Goal: Check status: Check status

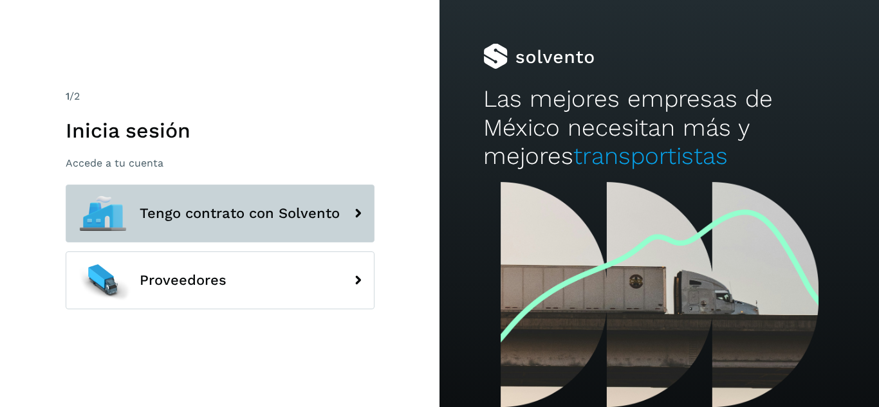
click at [249, 218] on span "Tengo contrato con Solvento" at bounding box center [240, 213] width 200 height 15
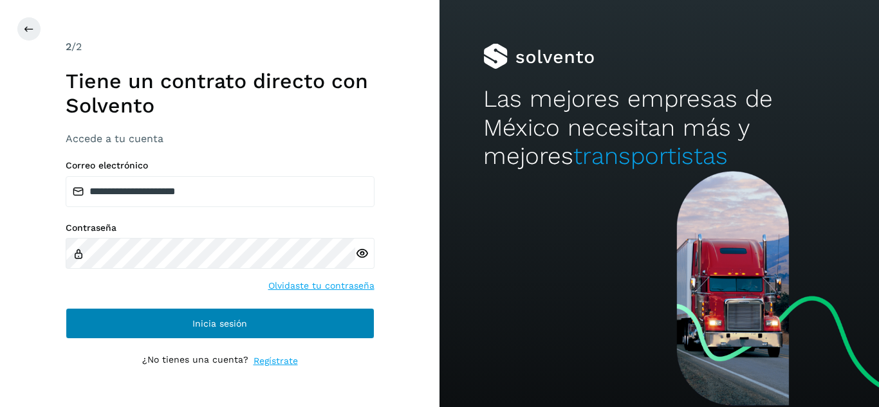
click at [201, 346] on div "**********" at bounding box center [220, 204] width 309 height 330
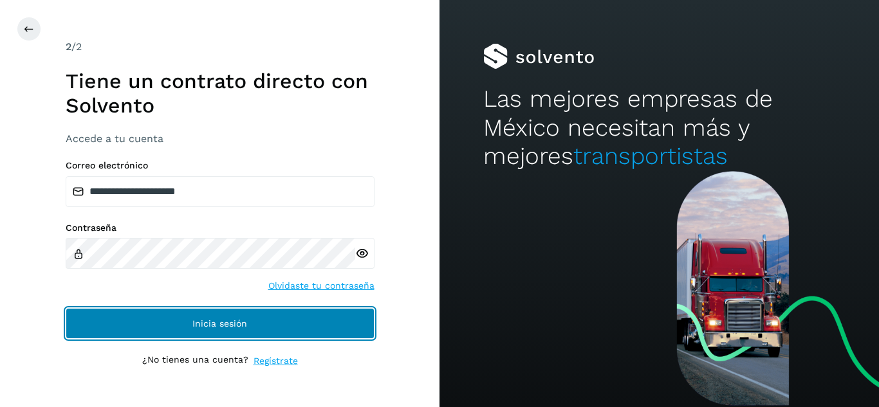
click at [216, 322] on span "Inicia sesión" at bounding box center [219, 323] width 55 height 9
click at [232, 319] on span "Inicia sesión" at bounding box center [219, 323] width 55 height 9
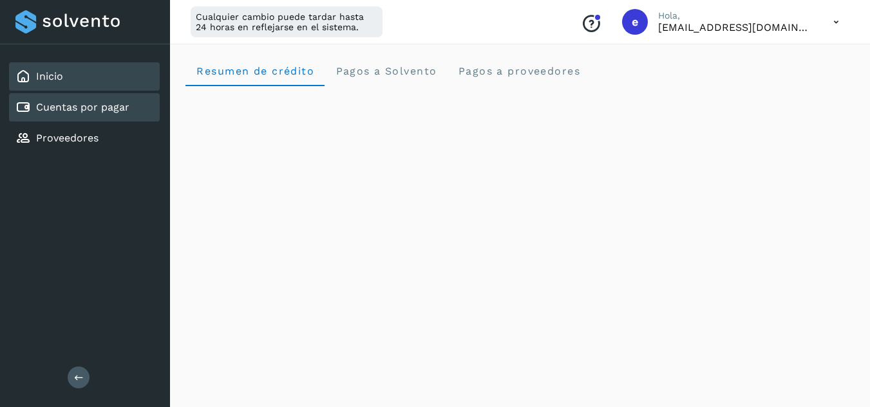
click at [88, 105] on link "Cuentas por pagar" at bounding box center [82, 107] width 93 height 12
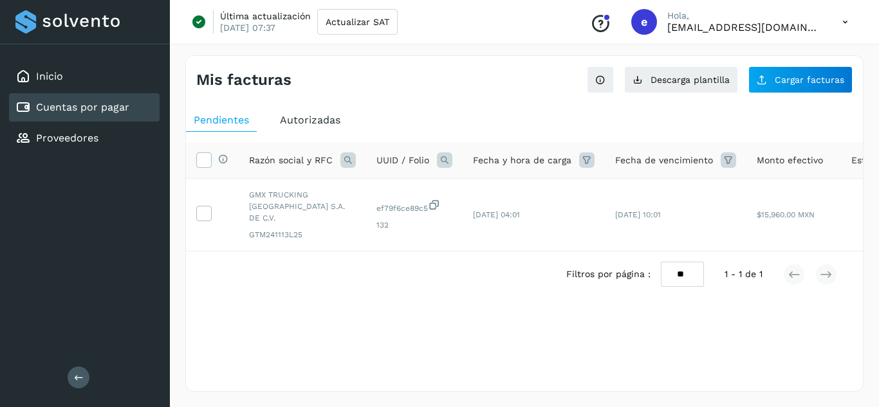
click at [407, 94] on div "Mis facturas Ver instrucciones para cargar Facturas Descarga plantilla Cargar f…" at bounding box center [524, 223] width 678 height 337
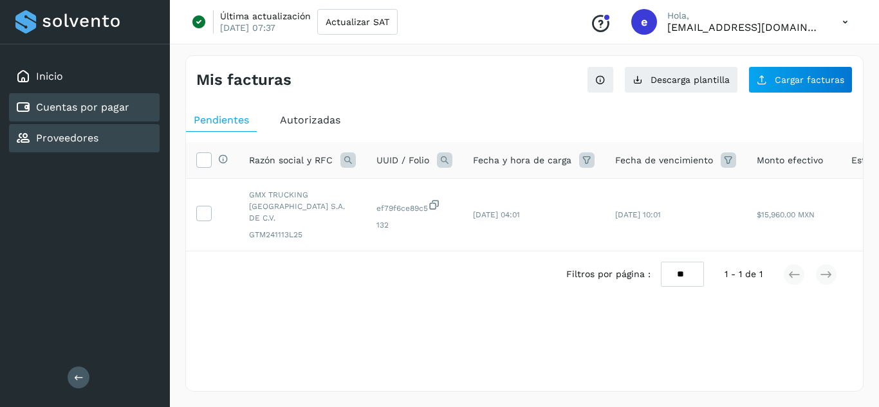
click at [65, 133] on link "Proveedores" at bounding box center [67, 138] width 62 height 12
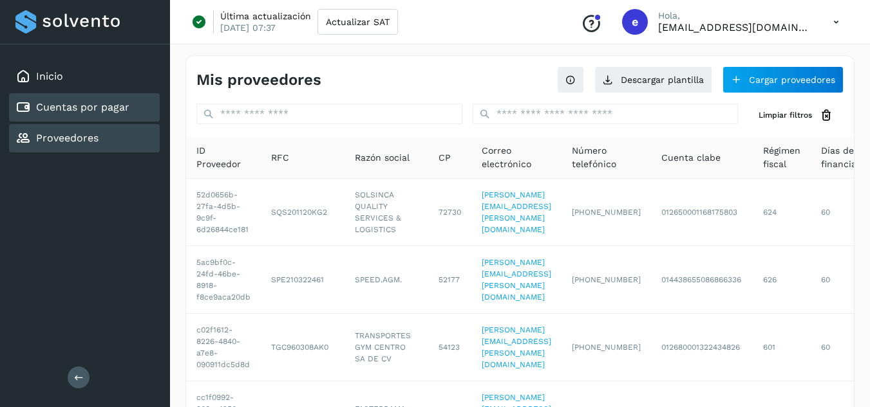
click at [85, 109] on link "Cuentas por pagar" at bounding box center [82, 107] width 93 height 12
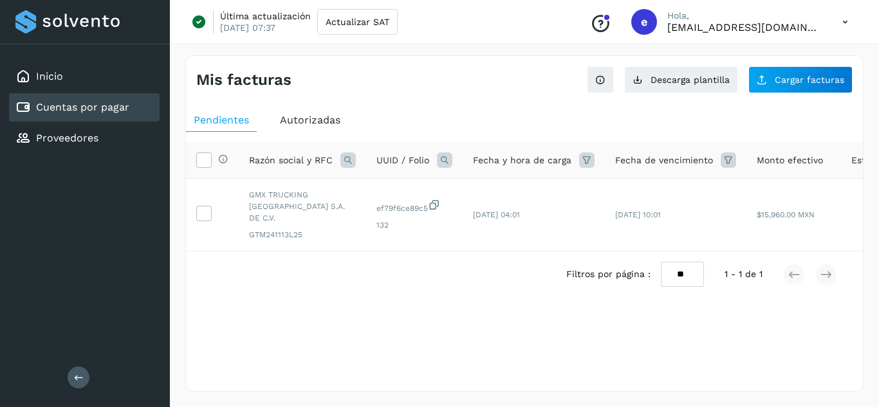
click at [437, 101] on div "Mis facturas Ver instrucciones para cargar Facturas Descarga plantilla Cargar f…" at bounding box center [524, 223] width 678 height 337
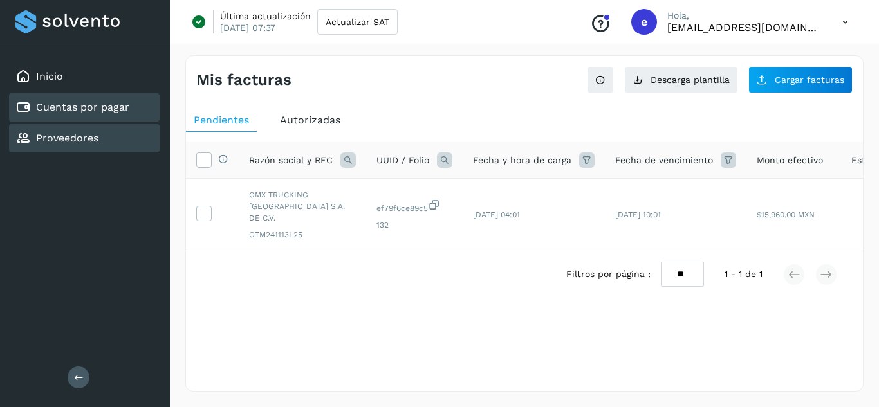
click at [100, 140] on div "Proveedores" at bounding box center [84, 138] width 151 height 28
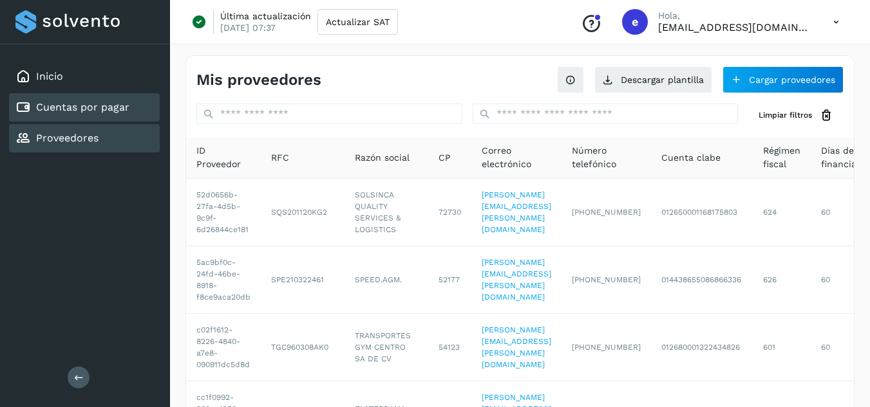
click at [110, 111] on link "Cuentas por pagar" at bounding box center [82, 107] width 93 height 12
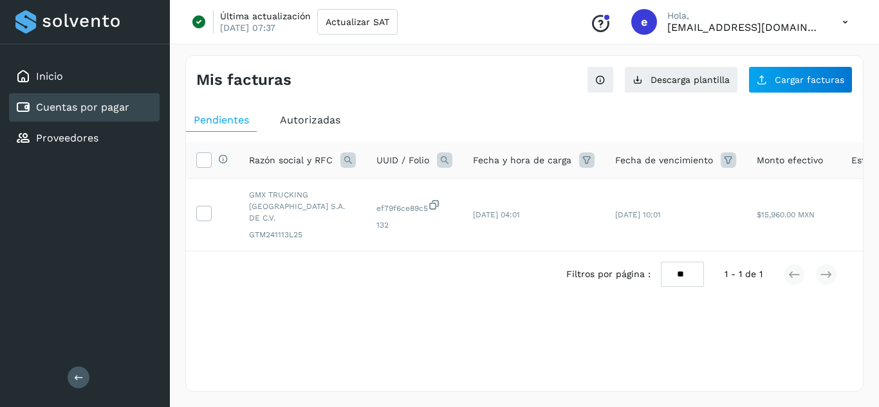
click at [322, 120] on span "Autorizadas" at bounding box center [310, 120] width 61 height 12
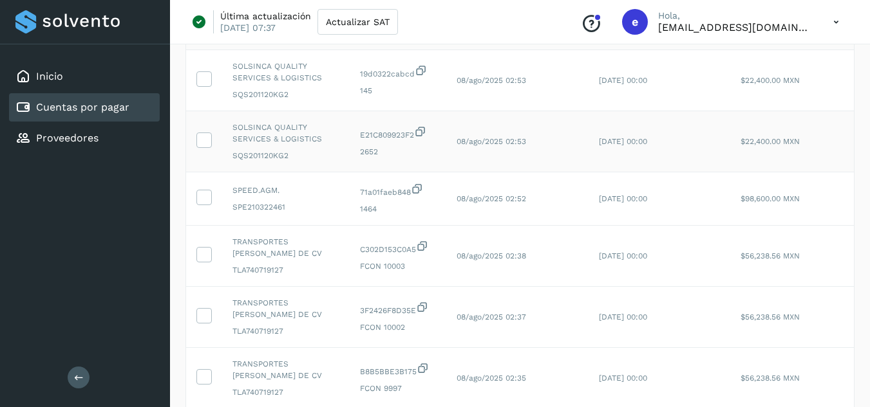
scroll to position [64, 0]
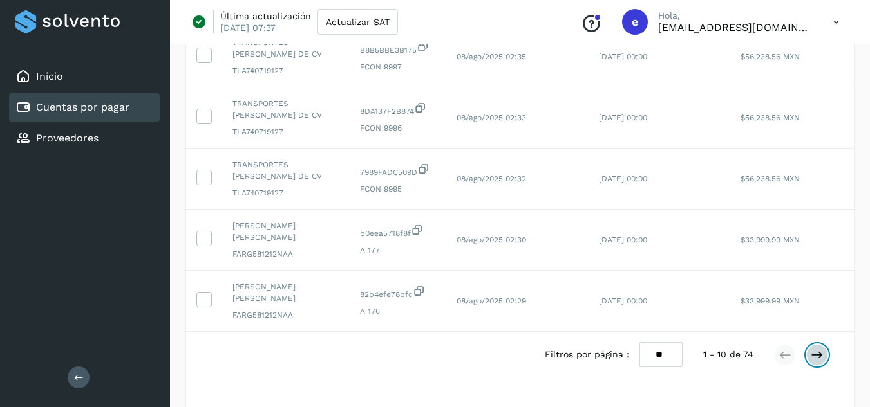
click at [816, 362] on icon at bounding box center [816, 355] width 13 height 13
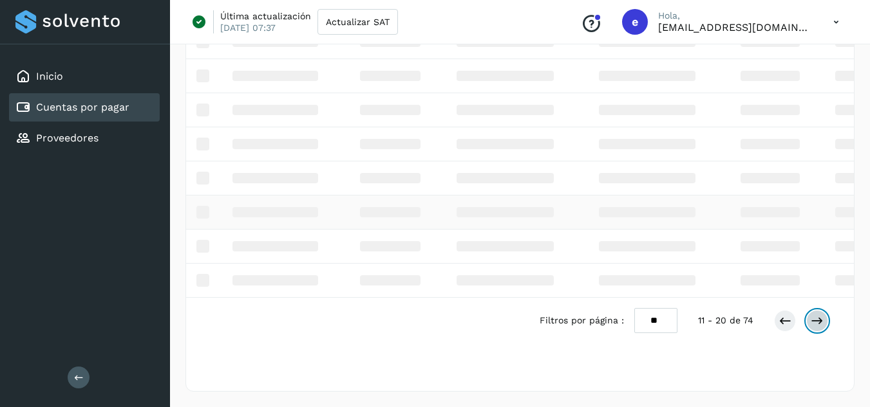
scroll to position [451, 0]
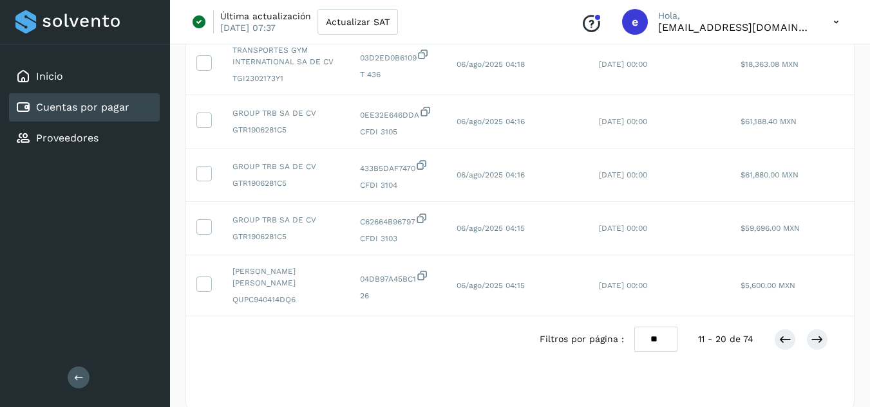
click at [463, 362] on div "Filtros por página : ** ** ** 11 - 20 de 74" at bounding box center [519, 340] width 667 height 46
click at [817, 346] on icon at bounding box center [816, 339] width 13 height 13
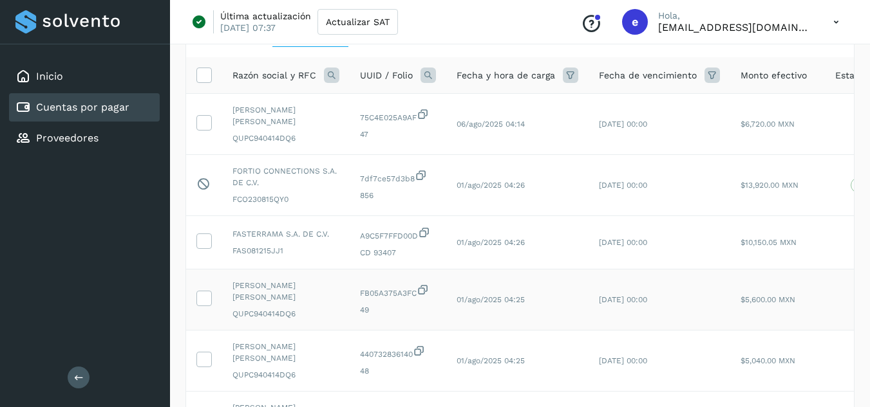
scroll to position [64, 0]
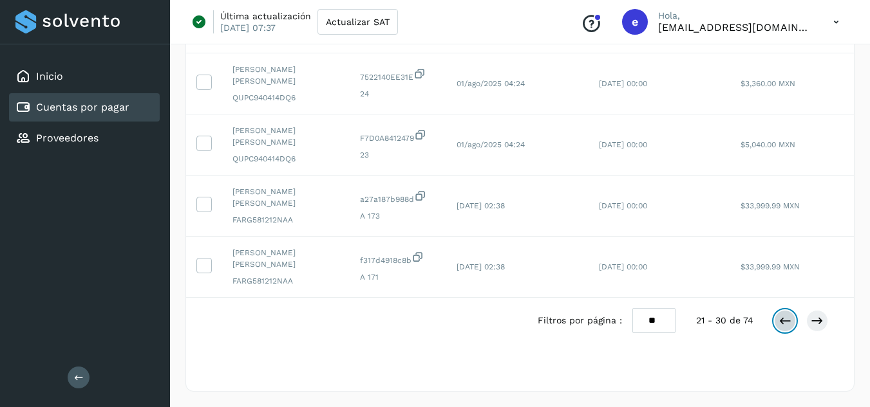
click at [785, 319] on icon at bounding box center [784, 321] width 13 height 13
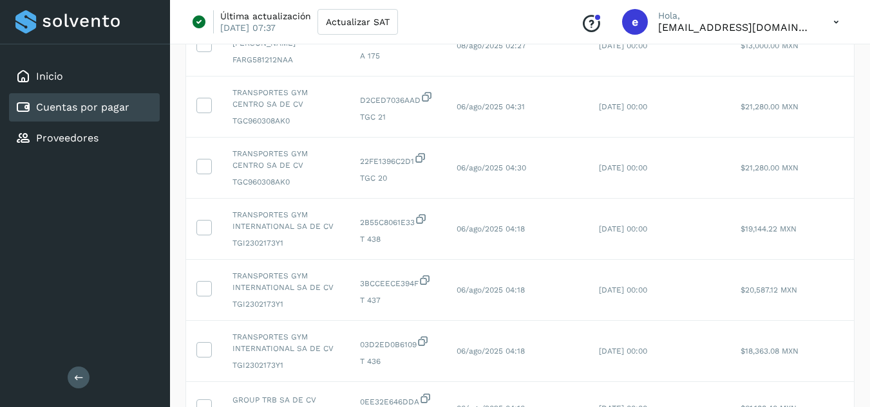
scroll to position [479, 0]
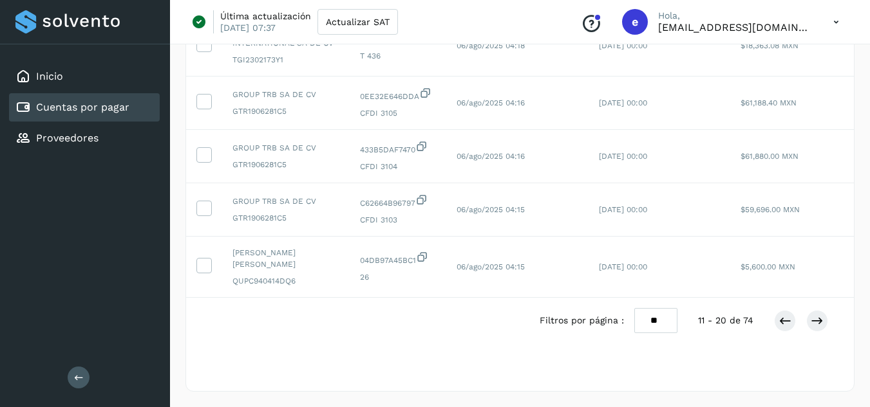
click at [438, 321] on div "Filtros por página : ** ** ** 11 - 20 de 74" at bounding box center [519, 321] width 667 height 46
click at [460, 338] on div "Filtros por página : ** ** ** 11 - 20 de 74" at bounding box center [519, 321] width 667 height 46
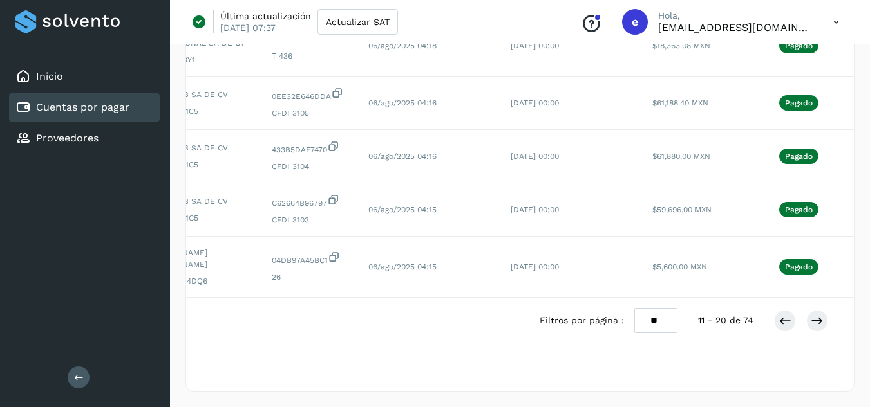
scroll to position [0, 156]
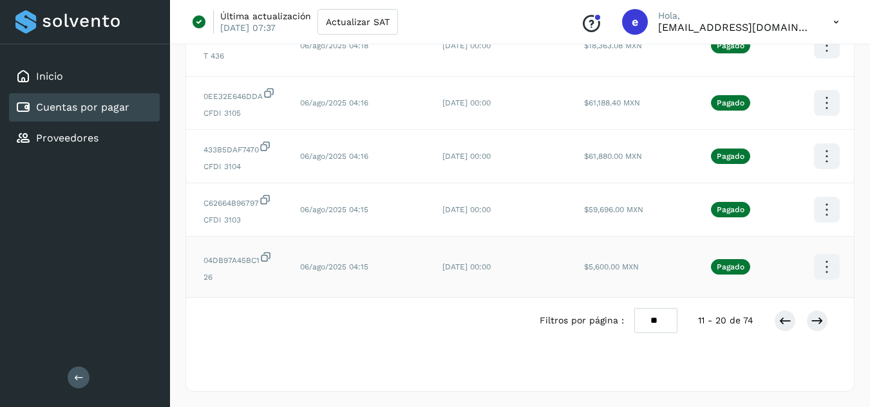
drag, startPoint x: 836, startPoint y: 254, endPoint x: 826, endPoint y: 256, distance: 10.5
click at [837, 253] on td at bounding box center [826, 267] width 68 height 61
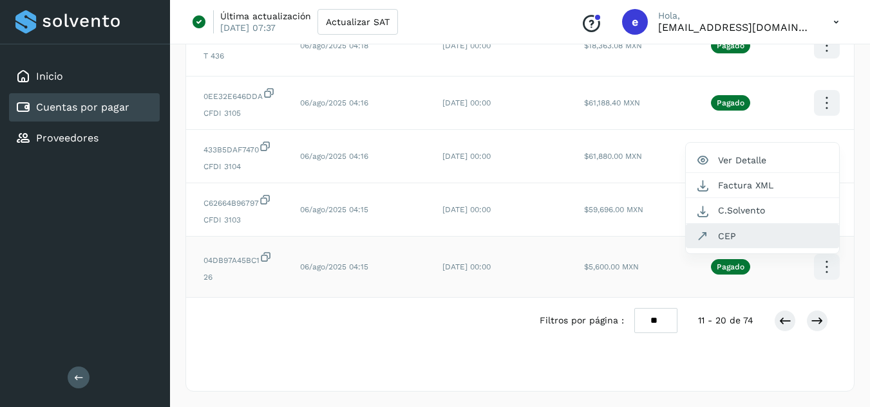
click at [756, 230] on button "CEP" at bounding box center [761, 236] width 153 height 24
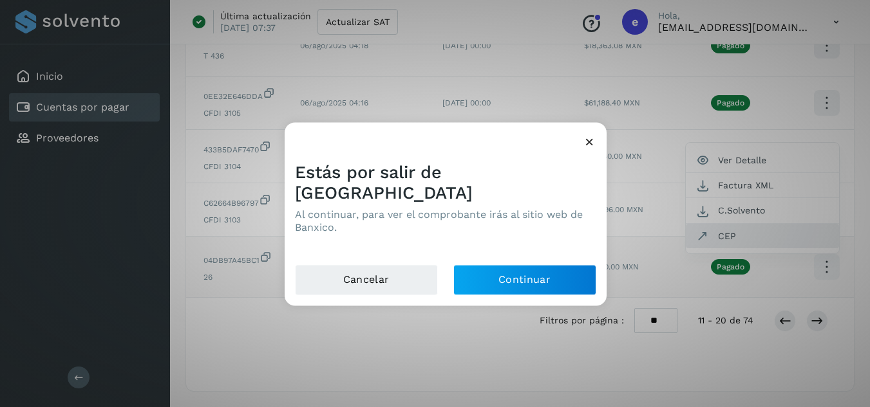
scroll to position [0, 147]
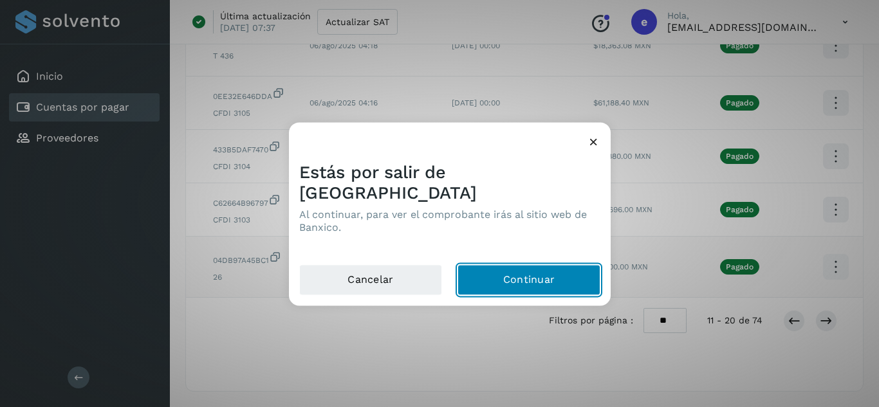
click at [521, 275] on button "Continuar" at bounding box center [529, 280] width 143 height 31
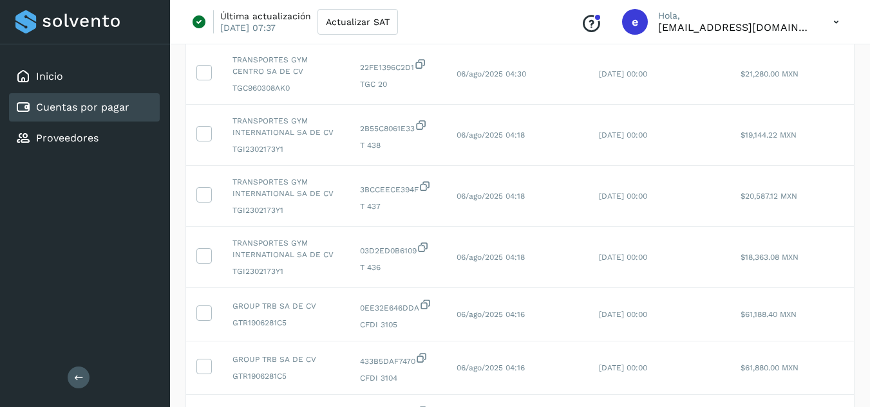
scroll to position [479, 0]
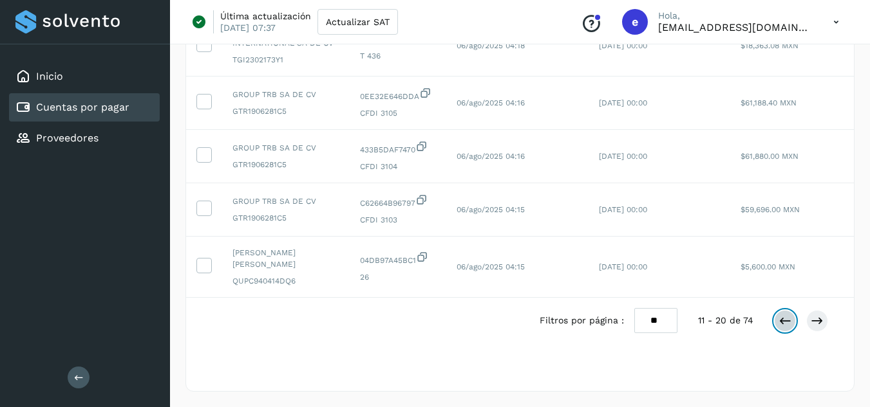
click at [782, 324] on icon at bounding box center [784, 321] width 13 height 13
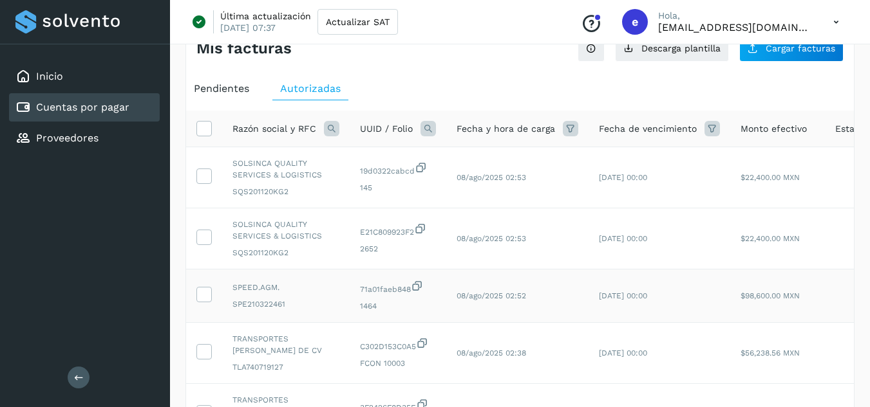
scroll to position [28, 0]
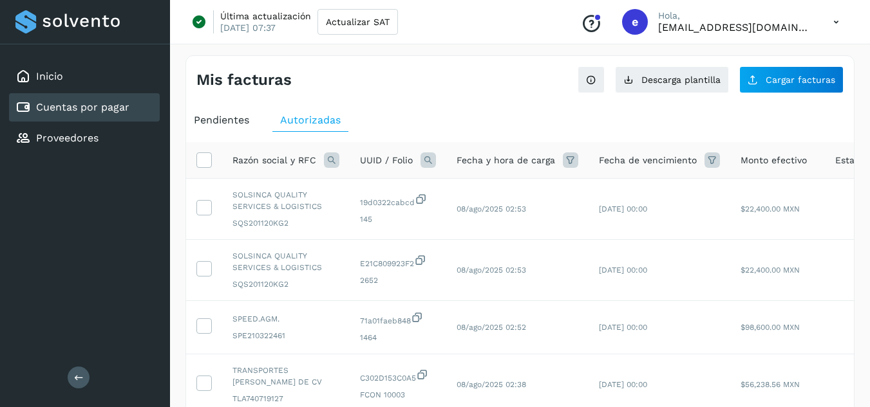
click at [492, 110] on ul "Pendientes Autorizadas" at bounding box center [519, 120] width 667 height 23
click at [471, 115] on ul "Pendientes Autorizadas" at bounding box center [519, 120] width 667 height 23
click at [469, 115] on ul "Pendientes Autorizadas" at bounding box center [519, 120] width 667 height 23
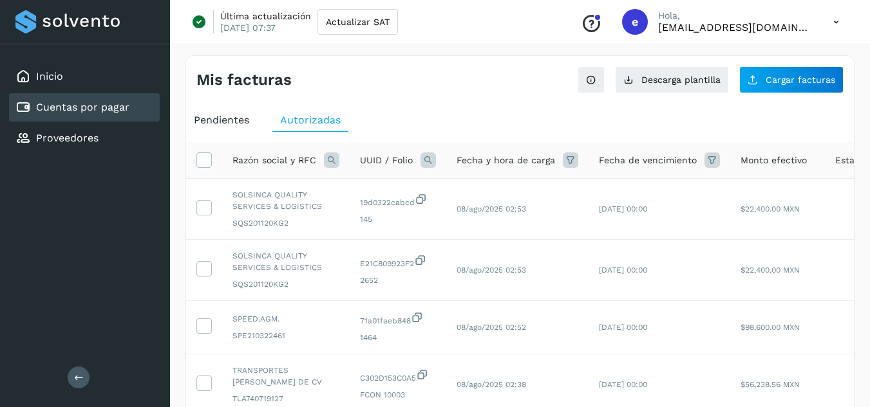
click at [528, 116] on ul "Pendientes Autorizadas" at bounding box center [519, 120] width 667 height 23
click at [480, 114] on ul "Pendientes Autorizadas" at bounding box center [519, 120] width 667 height 23
click at [480, 113] on ul "Pendientes Autorizadas" at bounding box center [519, 120] width 667 height 23
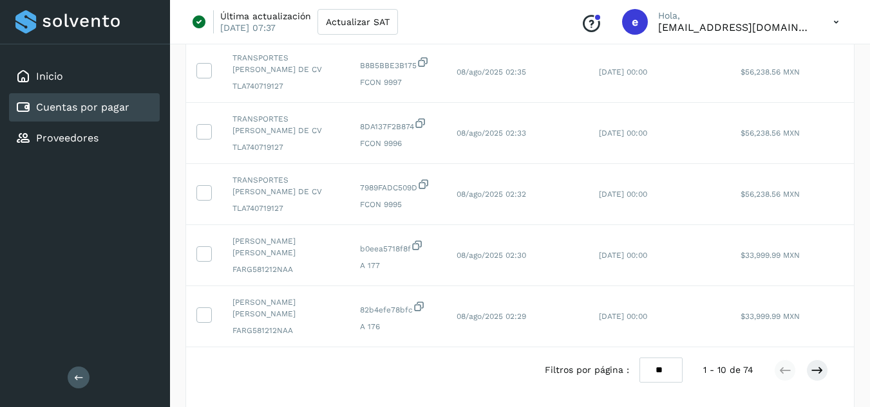
scroll to position [451, 0]
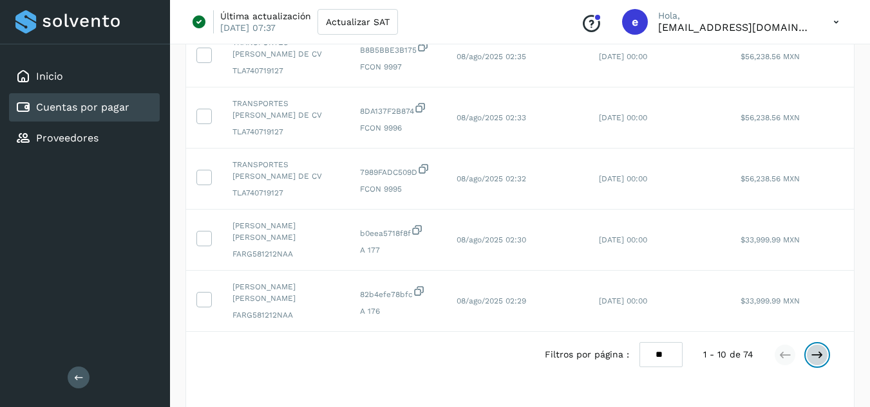
click at [825, 366] on button at bounding box center [817, 355] width 22 height 22
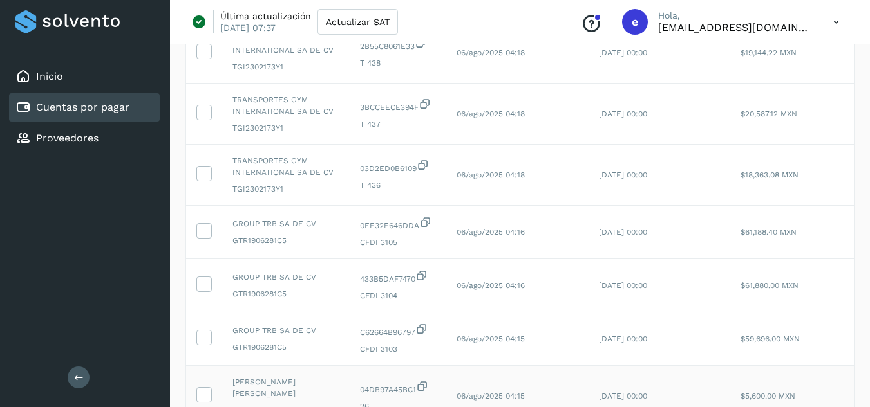
scroll to position [322, 0]
